Goal: Task Accomplishment & Management: Use online tool/utility

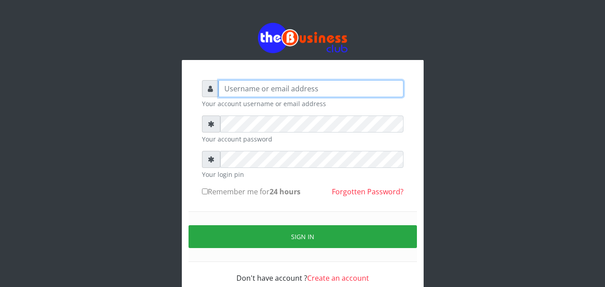
type input "omodaraoluwabukola7@gmail.com"
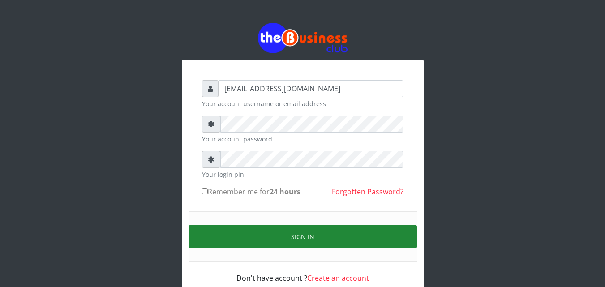
click at [261, 245] on button "Sign in" at bounding box center [302, 236] width 228 height 23
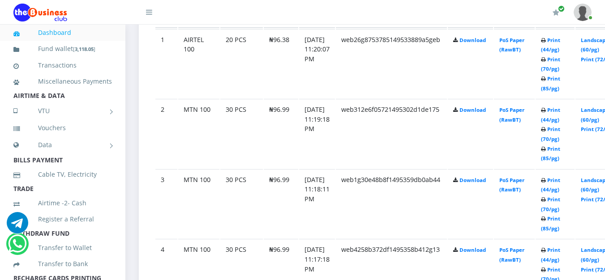
scroll to position [492, 0]
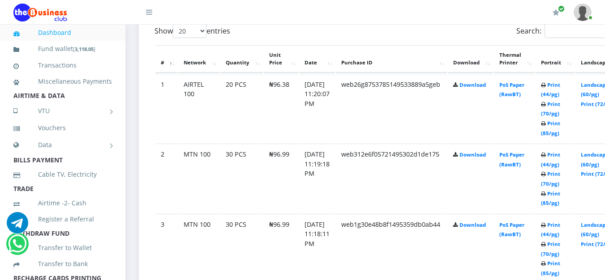
click at [546, 83] on icon at bounding box center [543, 85] width 5 height 5
click at [560, 81] on link "Print (44/pg)" at bounding box center [550, 89] width 19 height 17
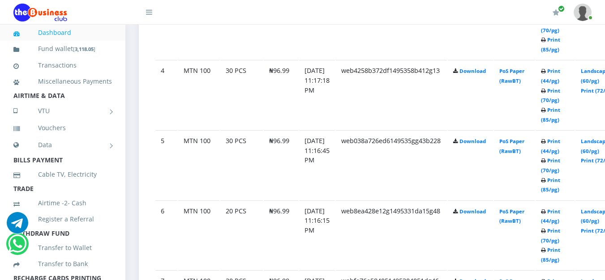
scroll to position [761, 0]
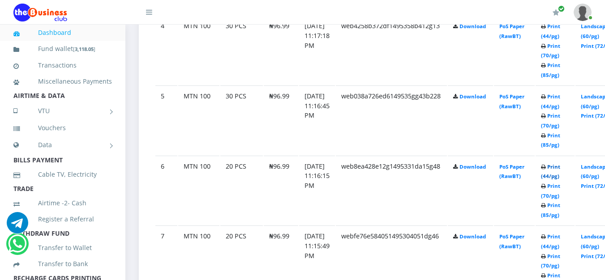
click at [560, 163] on link "Print (44/pg)" at bounding box center [550, 171] width 19 height 17
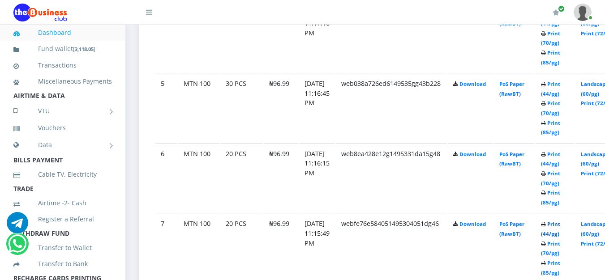
click at [560, 221] on link "Print (44/pg)" at bounding box center [550, 229] width 19 height 17
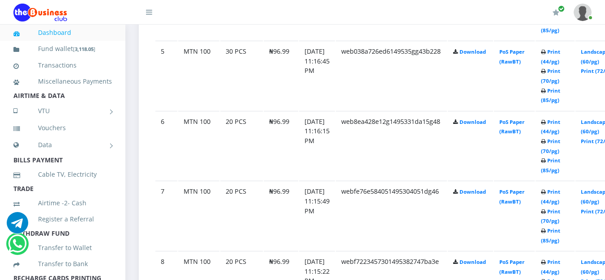
scroll to position [851, 0]
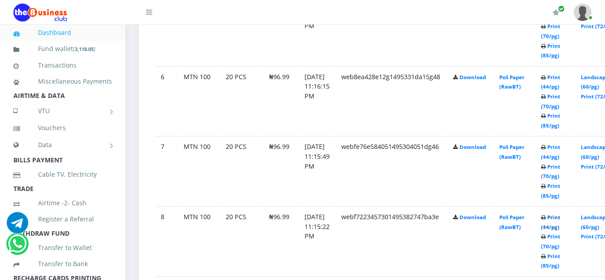
click at [560, 214] on link "Print (44/pg)" at bounding box center [550, 222] width 19 height 17
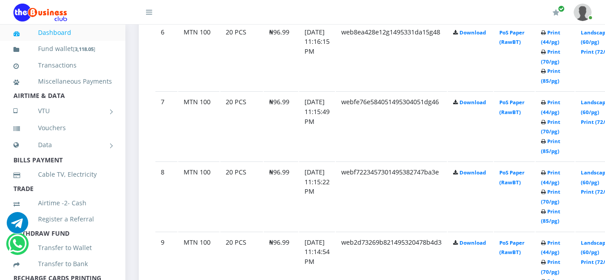
scroll to position [985, 0]
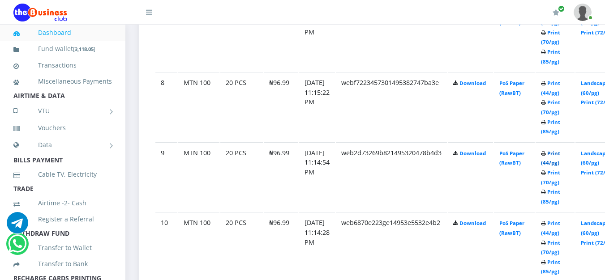
click at [560, 150] on link "Print (44/pg)" at bounding box center [550, 158] width 19 height 17
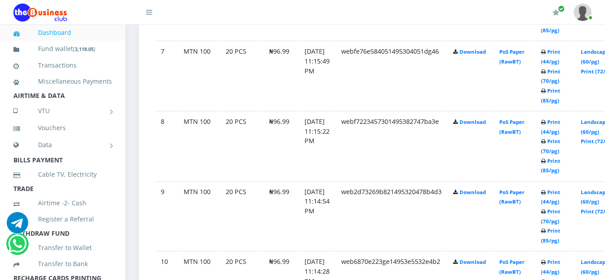
scroll to position [985, 0]
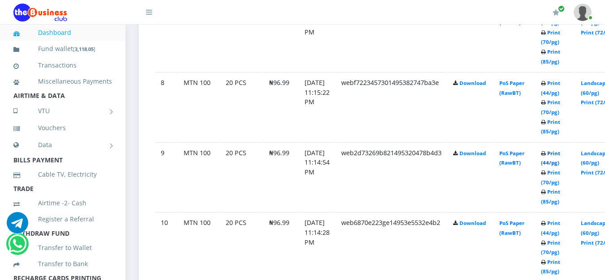
click at [560, 150] on link "Print (44/pg)" at bounding box center [550, 158] width 19 height 17
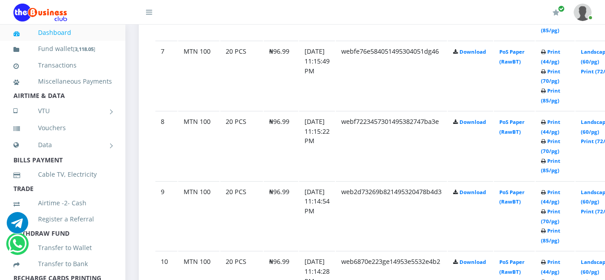
scroll to position [985, 0]
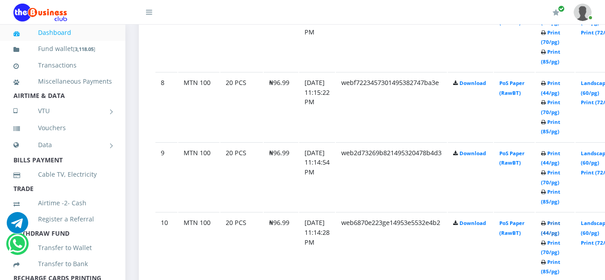
click at [560, 220] on link "Print (44/pg)" at bounding box center [550, 228] width 19 height 17
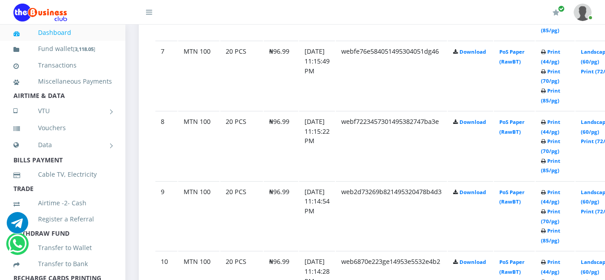
scroll to position [985, 0]
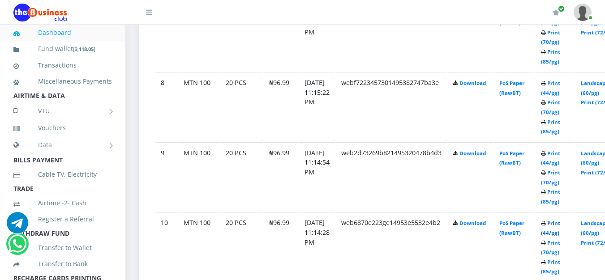
click at [560, 220] on link "Print (44/pg)" at bounding box center [550, 228] width 19 height 17
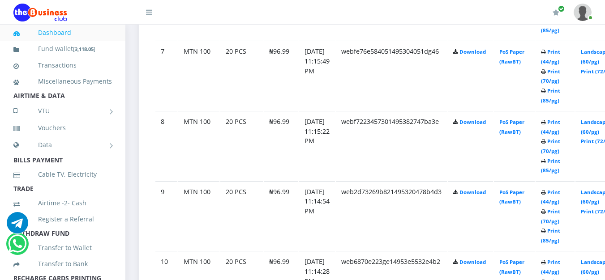
scroll to position [985, 0]
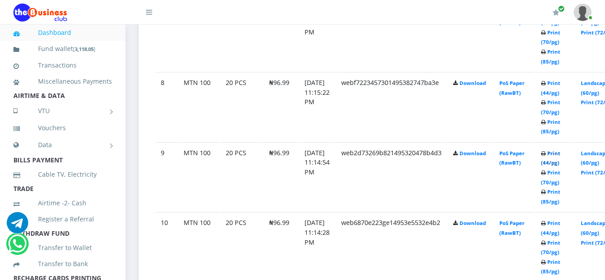
click at [560, 150] on link "Print (44/pg)" at bounding box center [550, 158] width 19 height 17
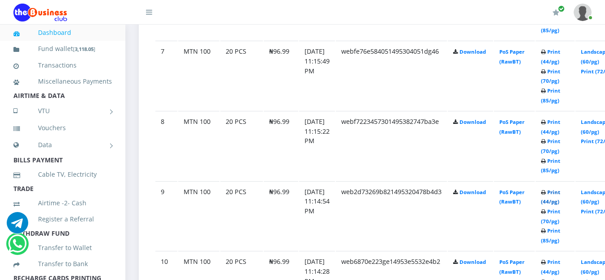
click at [560, 189] on link "Print (44/pg)" at bounding box center [550, 197] width 19 height 17
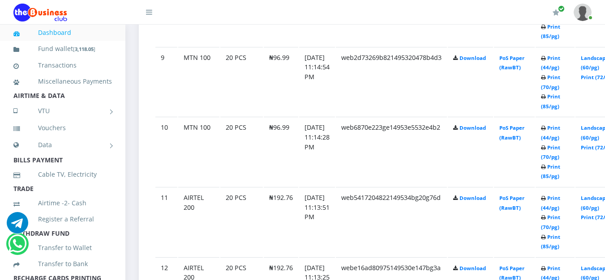
scroll to position [1125, 0]
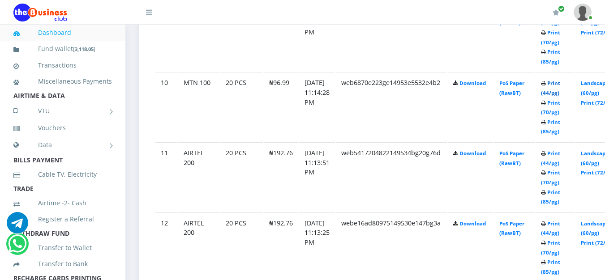
click at [560, 80] on link "Print (44/pg)" at bounding box center [550, 88] width 19 height 17
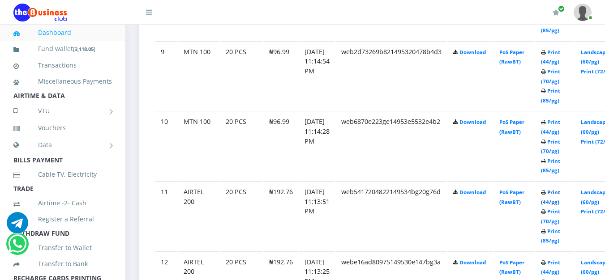
click at [560, 189] on link "Print (44/pg)" at bounding box center [550, 197] width 19 height 17
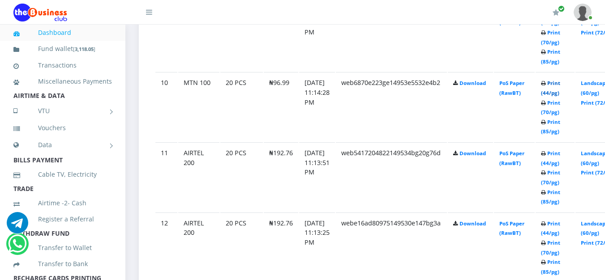
click at [560, 80] on link "Print (44/pg)" at bounding box center [550, 88] width 19 height 17
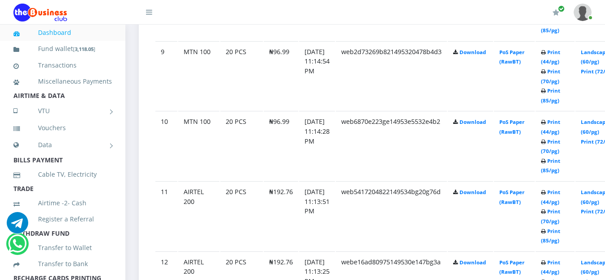
scroll to position [1125, 0]
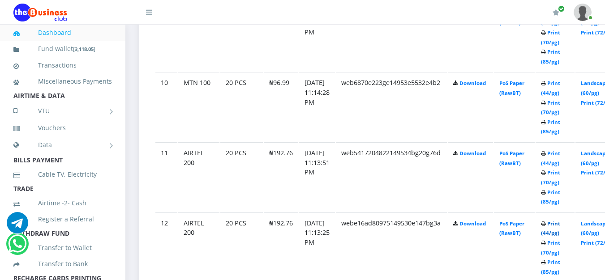
click at [560, 220] on link "Print (44/pg)" at bounding box center [550, 228] width 19 height 17
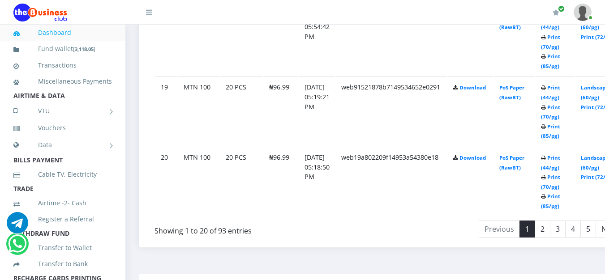
scroll to position [1796, 0]
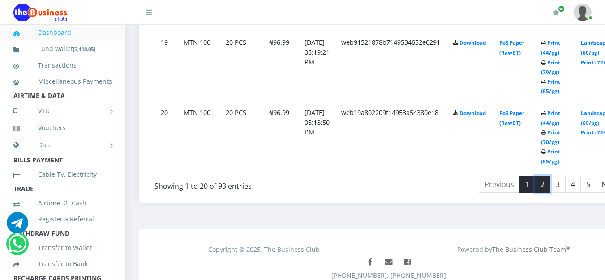
click at [550, 176] on link "2" at bounding box center [542, 184] width 16 height 17
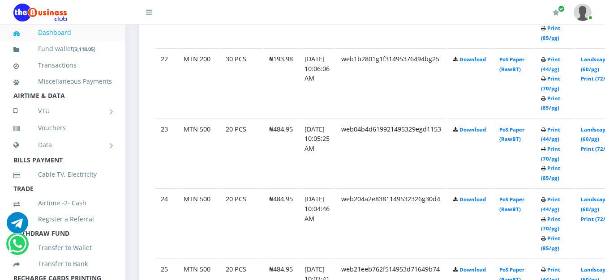
scroll to position [543, 0]
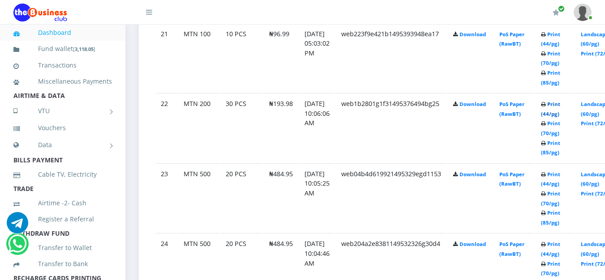
click at [560, 101] on link "Print (44/pg)" at bounding box center [550, 109] width 19 height 17
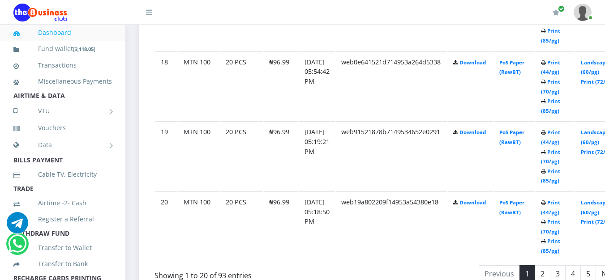
scroll to position [1752, 0]
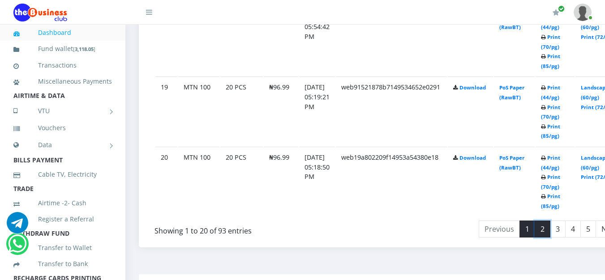
click at [550, 224] on link "2" at bounding box center [542, 229] width 16 height 17
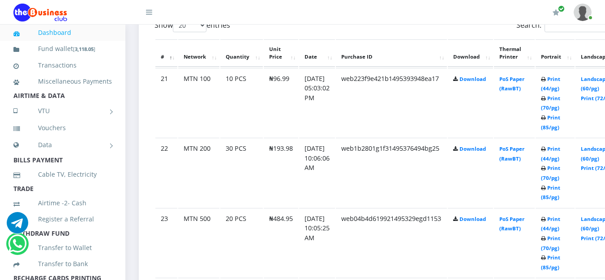
scroll to position [453, 0]
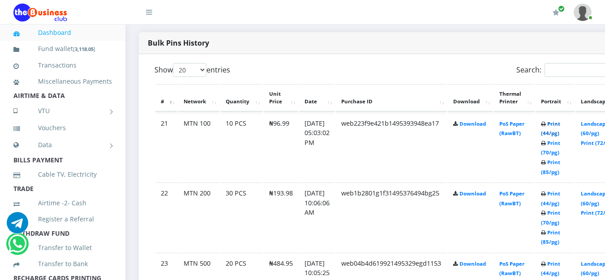
click at [560, 120] on link "Print (44/pg)" at bounding box center [550, 128] width 19 height 17
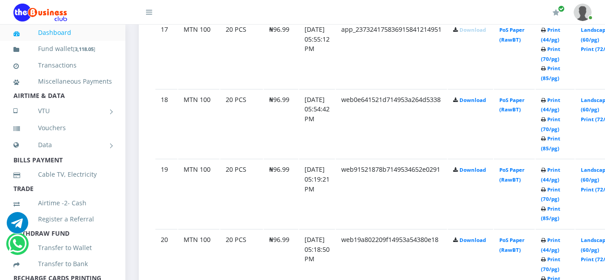
scroll to position [1714, 0]
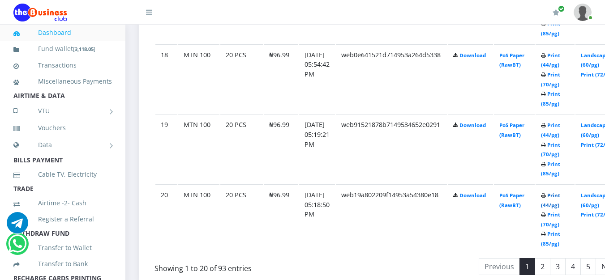
click at [560, 192] on link "Print (44/pg)" at bounding box center [550, 200] width 19 height 17
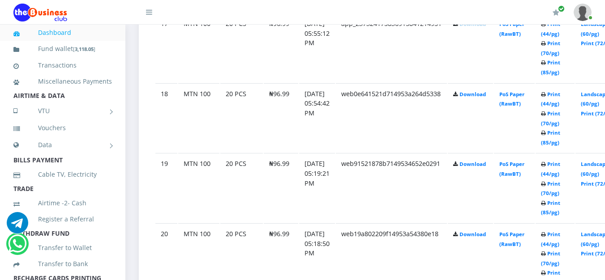
scroll to position [1714, 0]
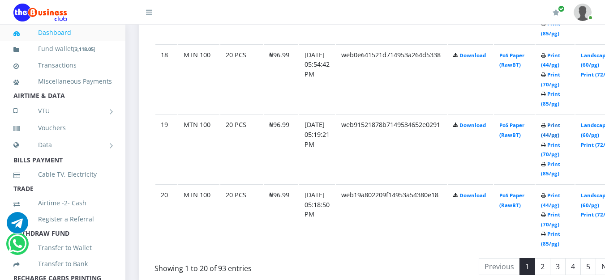
click at [560, 122] on link "Print (44/pg)" at bounding box center [550, 130] width 19 height 17
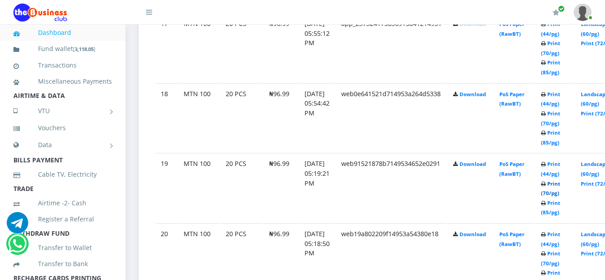
scroll to position [1714, 0]
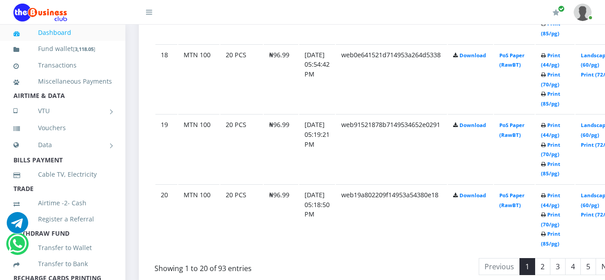
click at [546, 53] on icon at bounding box center [543, 55] width 5 height 5
click at [560, 52] on link "Print (44/pg)" at bounding box center [550, 60] width 19 height 17
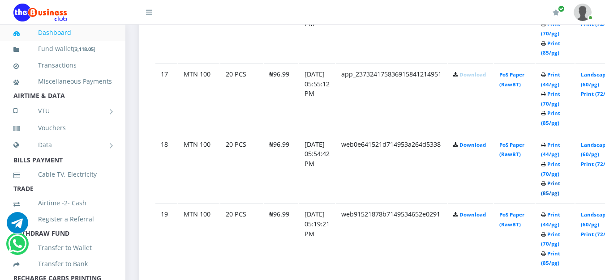
scroll to position [1580, 0]
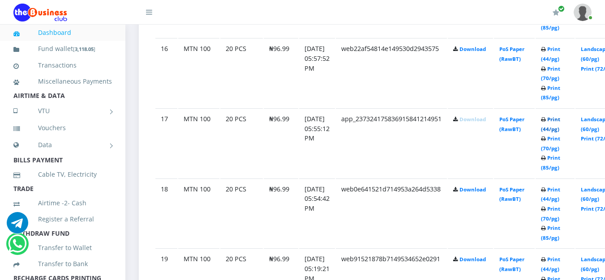
click at [560, 116] on link "Print (44/pg)" at bounding box center [550, 124] width 19 height 17
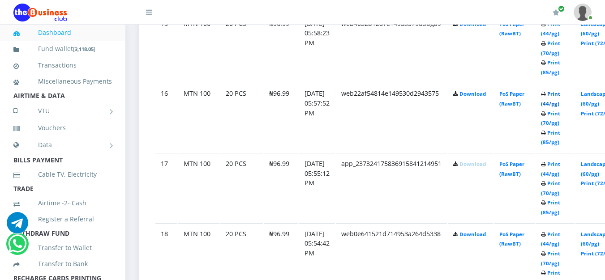
click at [560, 90] on link "Print (44/pg)" at bounding box center [550, 98] width 19 height 17
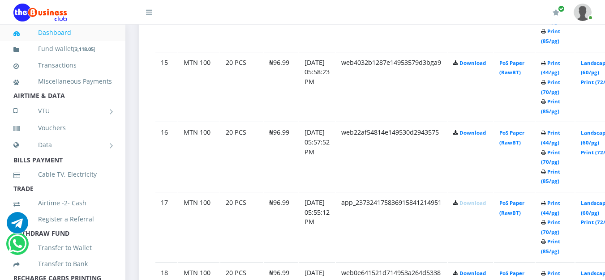
scroll to position [1535, 0]
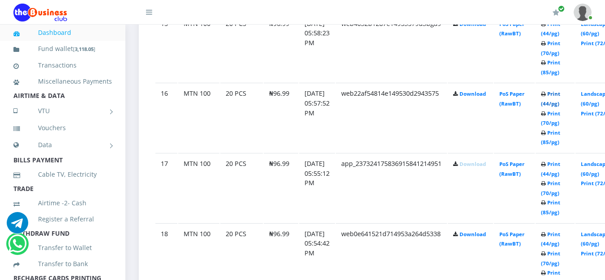
click at [560, 90] on link "Print (44/pg)" at bounding box center [550, 98] width 19 height 17
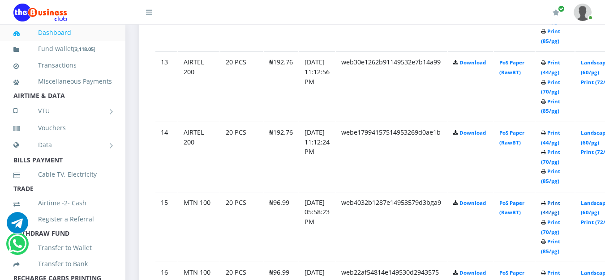
click at [560, 200] on link "Print (44/pg)" at bounding box center [550, 208] width 19 height 17
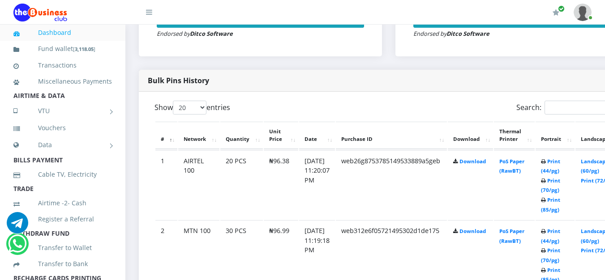
scroll to position [461, 0]
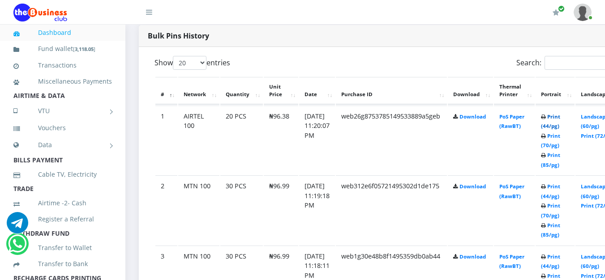
click at [560, 113] on link "Print (44/pg)" at bounding box center [550, 121] width 19 height 17
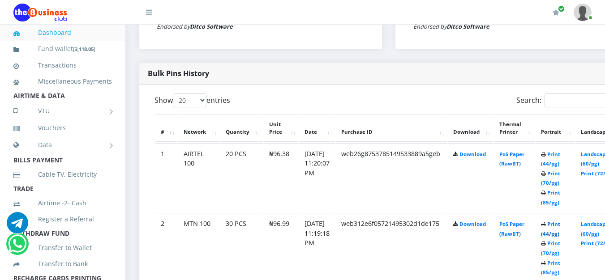
click at [560, 221] on link "Print (44/pg)" at bounding box center [550, 229] width 19 height 17
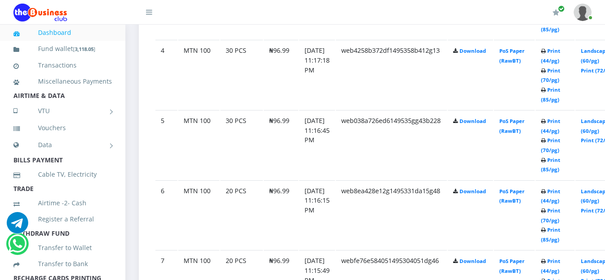
scroll to position [781, 0]
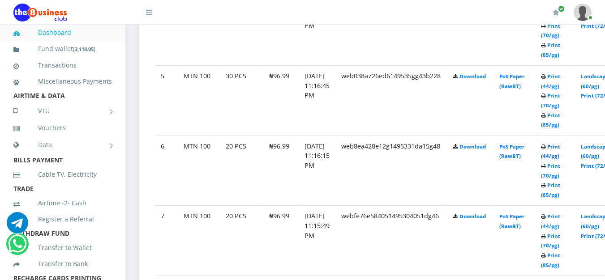
click at [560, 143] on link "Print (44/pg)" at bounding box center [550, 151] width 19 height 17
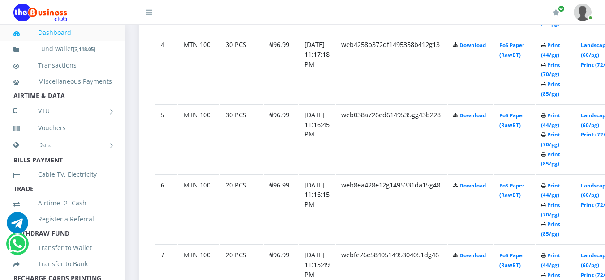
scroll to position [781, 0]
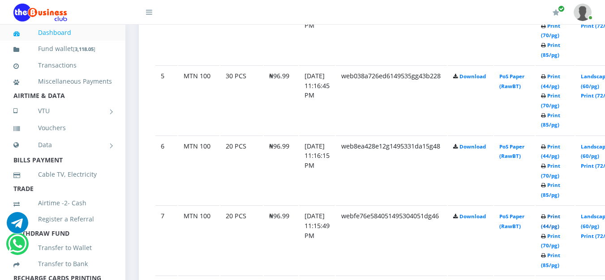
click at [560, 213] on link "Print (44/pg)" at bounding box center [550, 221] width 19 height 17
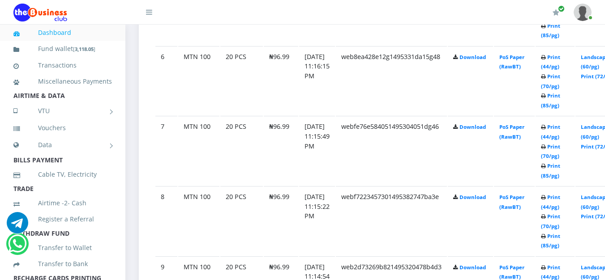
scroll to position [915, 0]
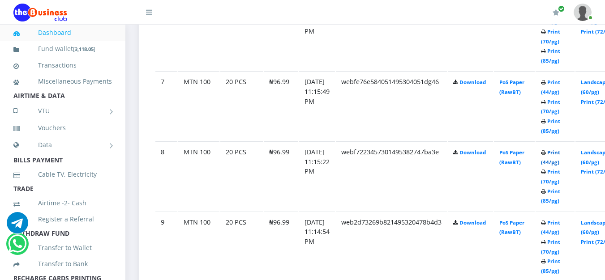
click at [560, 149] on link "Print (44/pg)" at bounding box center [550, 157] width 19 height 17
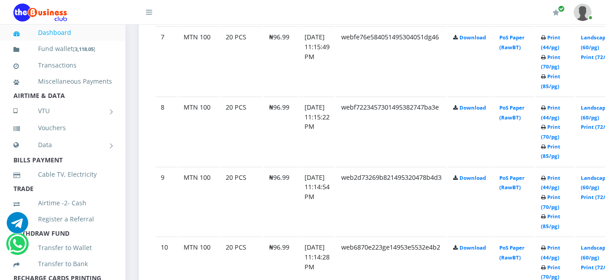
scroll to position [1005, 0]
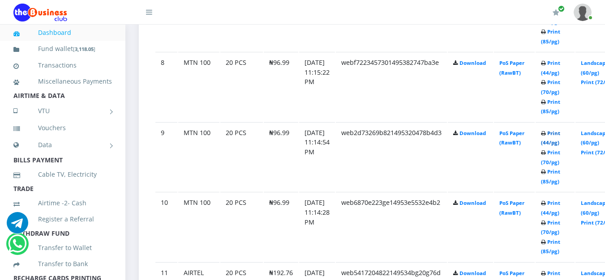
click at [560, 130] on link "Print (44/pg)" at bounding box center [550, 138] width 19 height 17
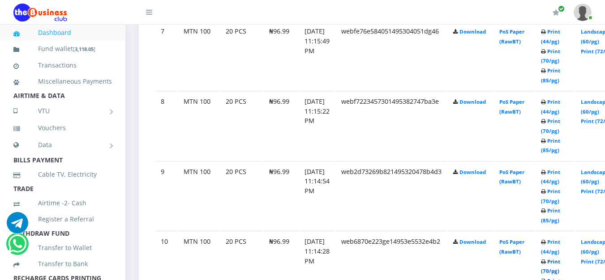
scroll to position [1005, 0]
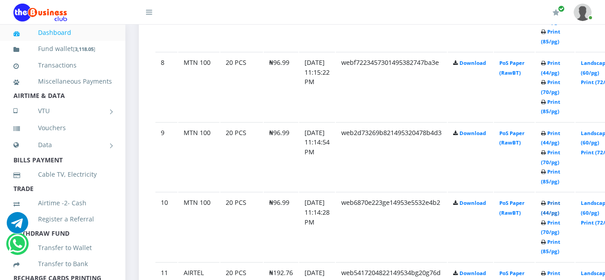
click at [560, 200] on link "Print (44/pg)" at bounding box center [550, 208] width 19 height 17
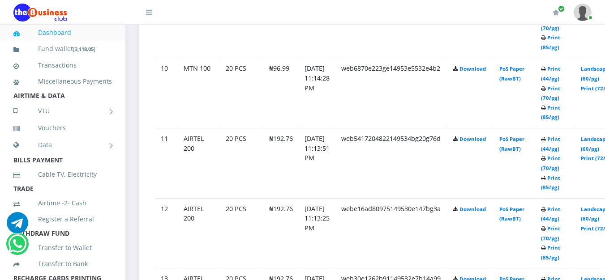
scroll to position [1184, 0]
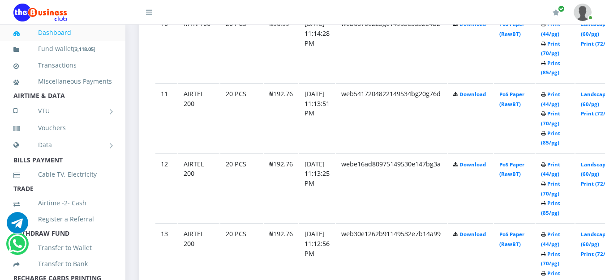
click at [546, 92] on icon at bounding box center [543, 94] width 5 height 5
click at [560, 91] on link "Print (44/pg)" at bounding box center [550, 99] width 19 height 17
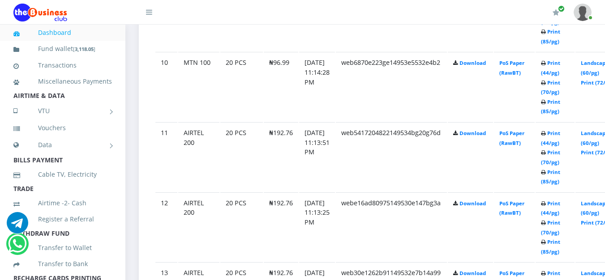
scroll to position [1184, 0]
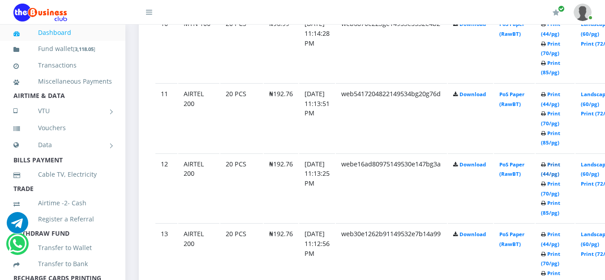
click at [560, 161] on link "Print (44/pg)" at bounding box center [550, 169] width 19 height 17
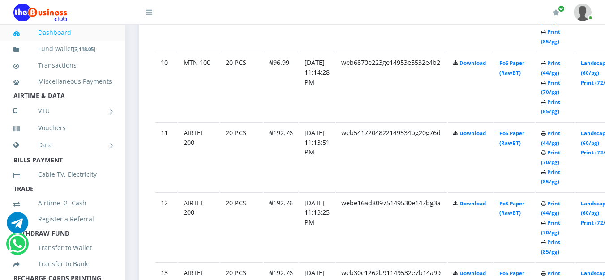
scroll to position [1184, 0]
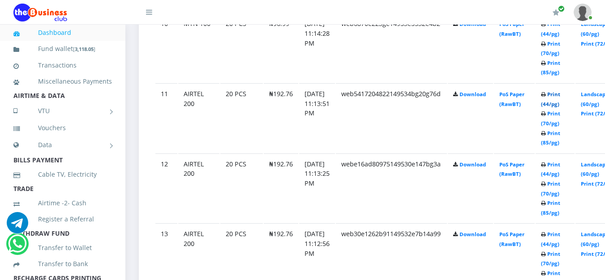
click at [560, 91] on link "Print (44/pg)" at bounding box center [550, 99] width 19 height 17
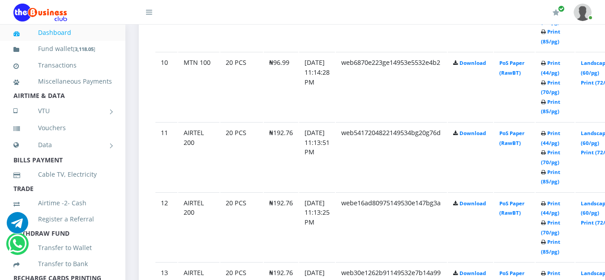
scroll to position [1184, 0]
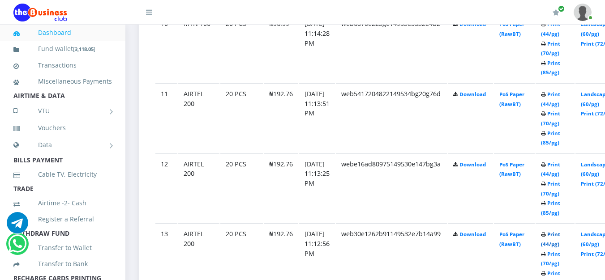
click at [560, 231] on link "Print (44/pg)" at bounding box center [550, 239] width 19 height 17
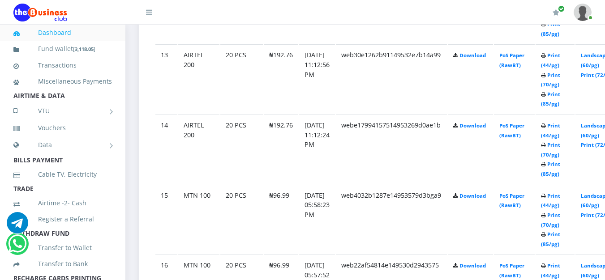
scroll to position [1408, 0]
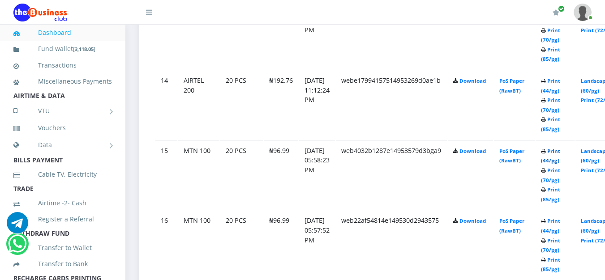
click at [560, 148] on link "Print (44/pg)" at bounding box center [550, 156] width 19 height 17
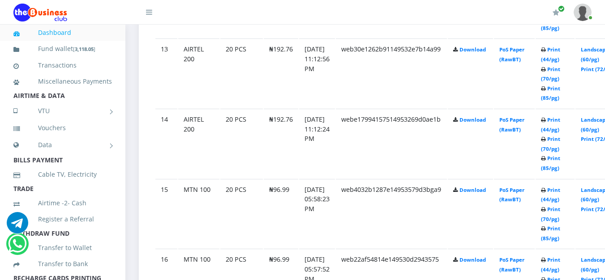
scroll to position [1408, 0]
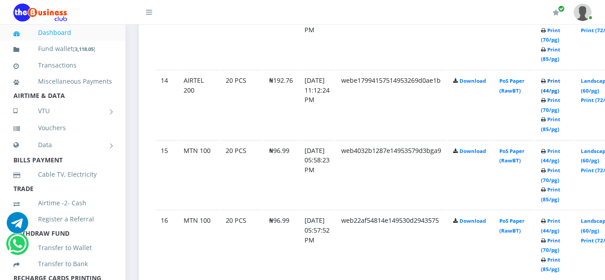
click at [560, 77] on link "Print (44/pg)" at bounding box center [550, 85] width 19 height 17
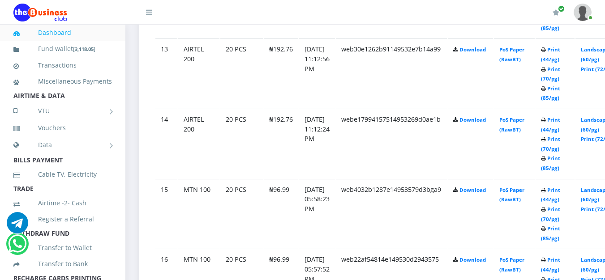
scroll to position [1408, 0]
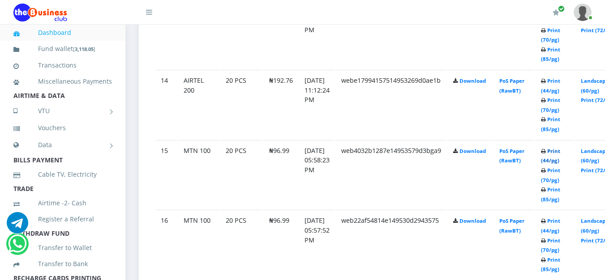
click at [560, 148] on link "Print (44/pg)" at bounding box center [550, 156] width 19 height 17
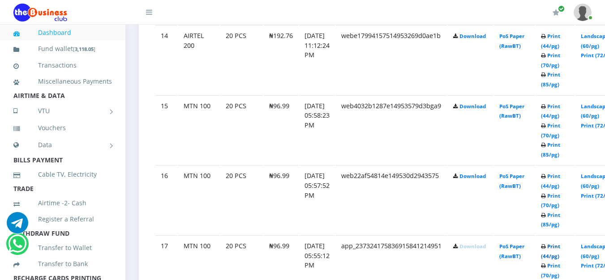
click at [560, 243] on link "Print (44/pg)" at bounding box center [550, 251] width 19 height 17
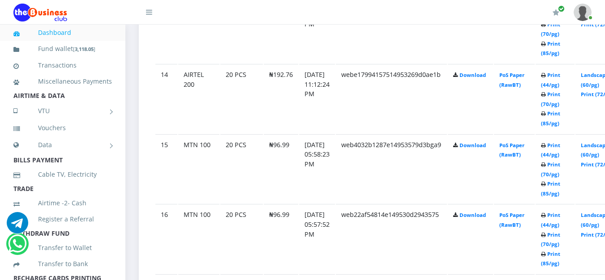
scroll to position [1453, 0]
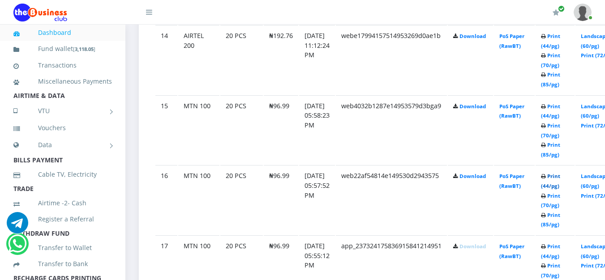
click at [560, 173] on link "Print (44/pg)" at bounding box center [550, 181] width 19 height 17
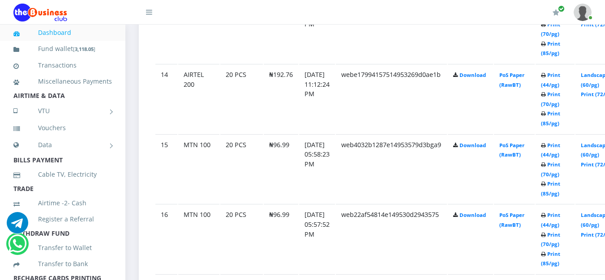
scroll to position [1453, 0]
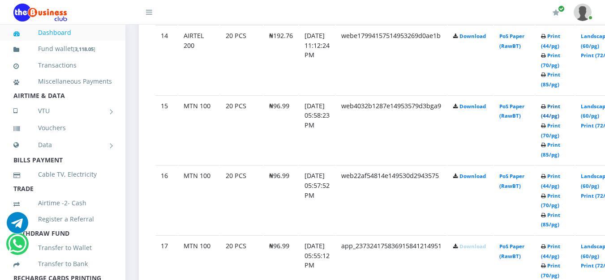
click at [560, 103] on link "Print (44/pg)" at bounding box center [550, 111] width 19 height 17
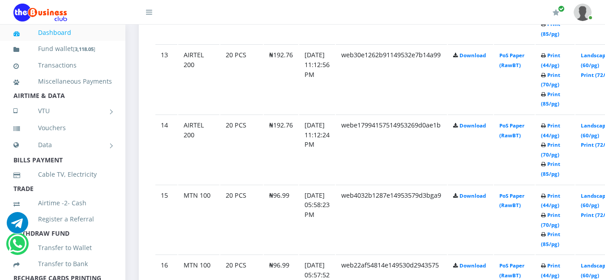
scroll to position [1318, 0]
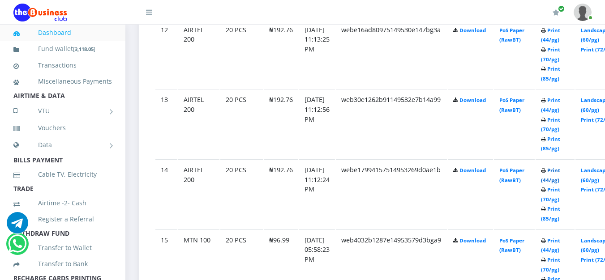
click at [560, 167] on link "Print (44/pg)" at bounding box center [550, 175] width 19 height 17
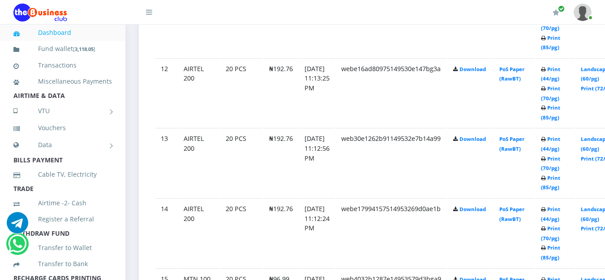
scroll to position [1318, 0]
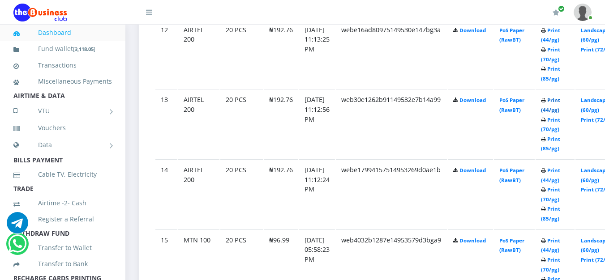
click at [560, 97] on link "Print (44/pg)" at bounding box center [550, 105] width 19 height 17
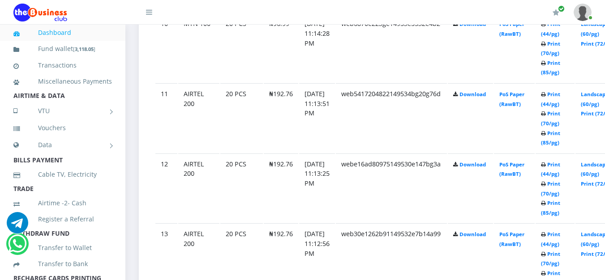
scroll to position [1139, 0]
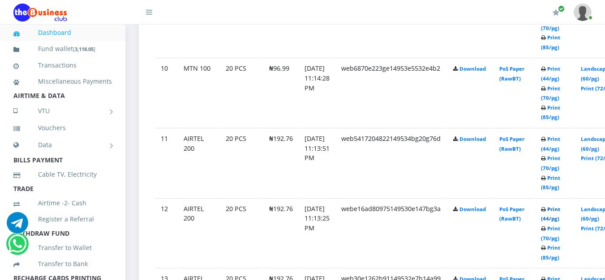
click at [560, 206] on link "Print (44/pg)" at bounding box center [550, 214] width 19 height 17
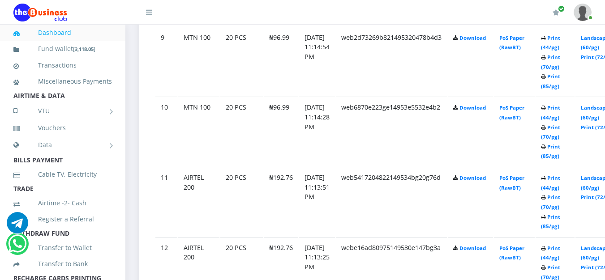
scroll to position [1139, 0]
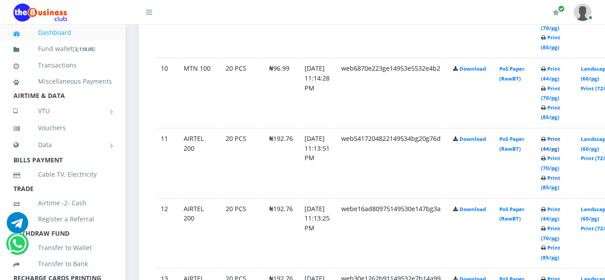
click at [560, 136] on link "Print (44/pg)" at bounding box center [550, 144] width 19 height 17
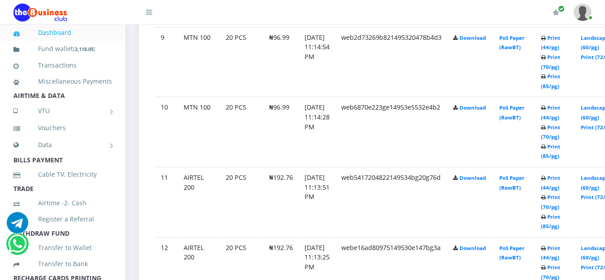
scroll to position [1139, 0]
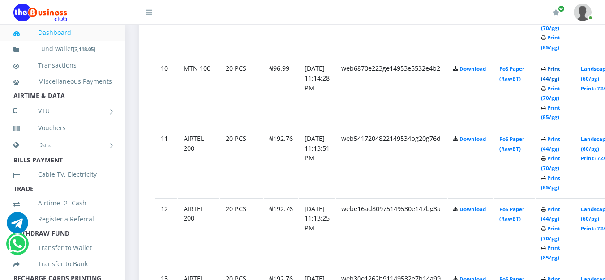
click at [560, 65] on link "Print (44/pg)" at bounding box center [550, 73] width 19 height 17
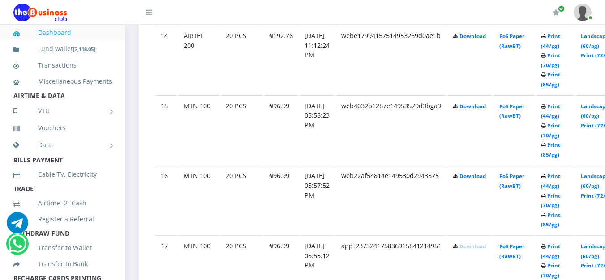
scroll to position [1497, 0]
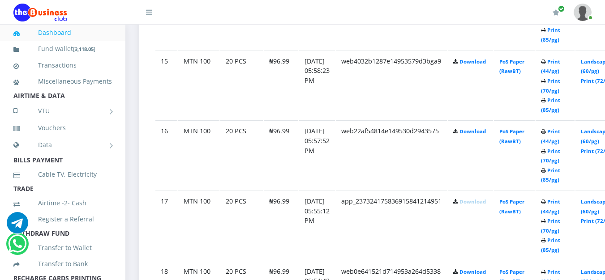
click at [546, 129] on icon at bounding box center [543, 131] width 5 height 5
click at [560, 128] on link "Print (44/pg)" at bounding box center [550, 136] width 19 height 17
